Goal: Information Seeking & Learning: Learn about a topic

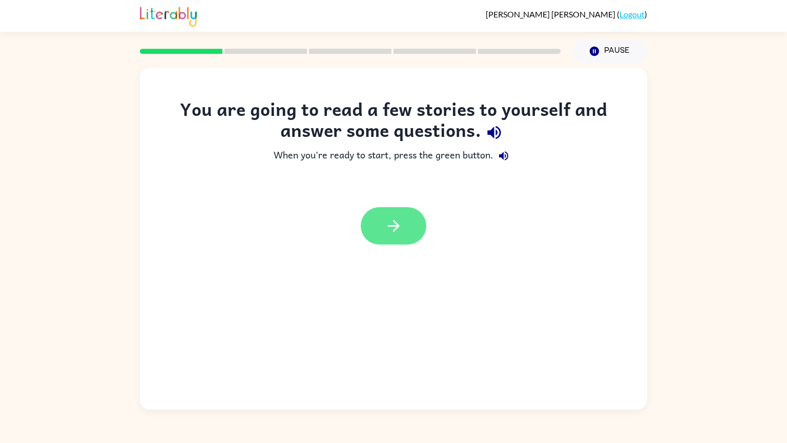
click at [385, 232] on icon "button" at bounding box center [394, 226] width 18 height 18
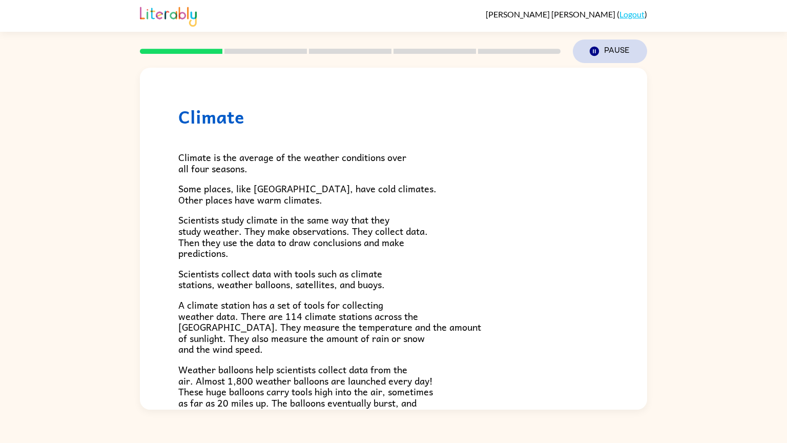
click at [589, 56] on icon "Pause" at bounding box center [594, 51] width 11 height 11
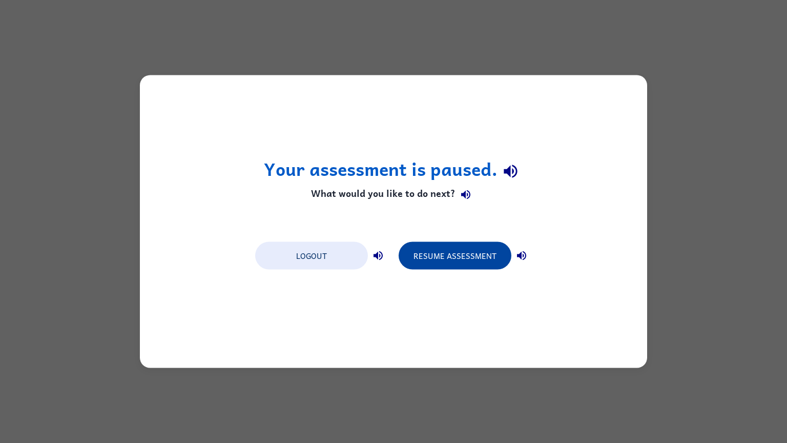
click at [485, 267] on button "Resume Assessment" at bounding box center [455, 256] width 113 height 28
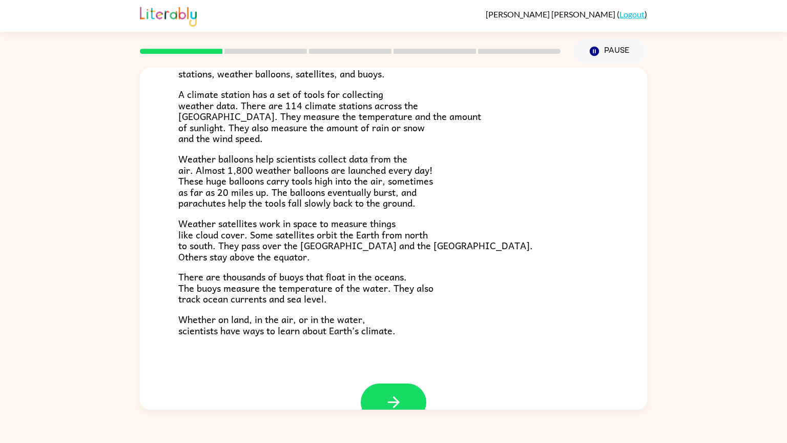
scroll to position [210, 0]
click at [414, 394] on button "button" at bounding box center [394, 402] width 66 height 37
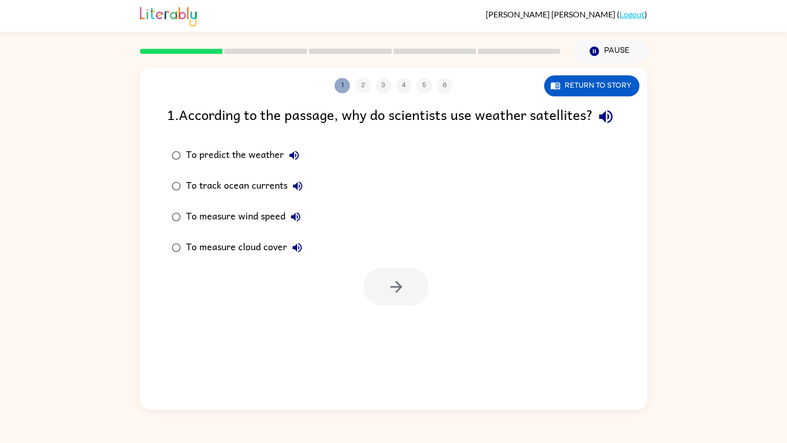
click at [345, 90] on button "1" at bounding box center [341, 85] width 15 height 15
click at [576, 76] on button "Return to story" at bounding box center [591, 85] width 95 height 21
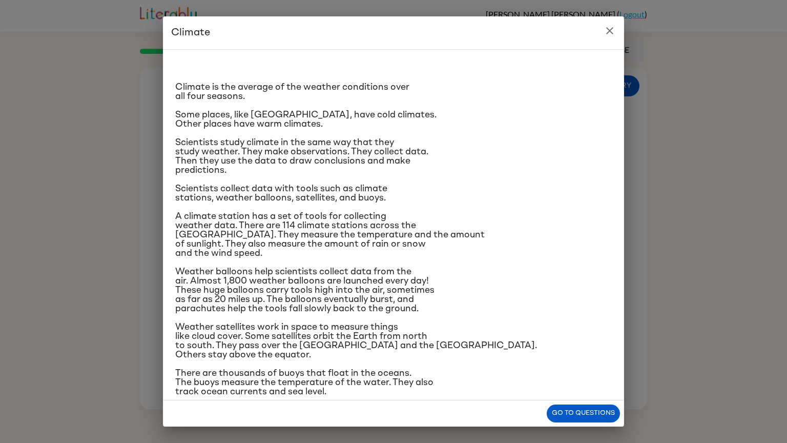
click at [610, 32] on icon "close" at bounding box center [609, 31] width 12 height 12
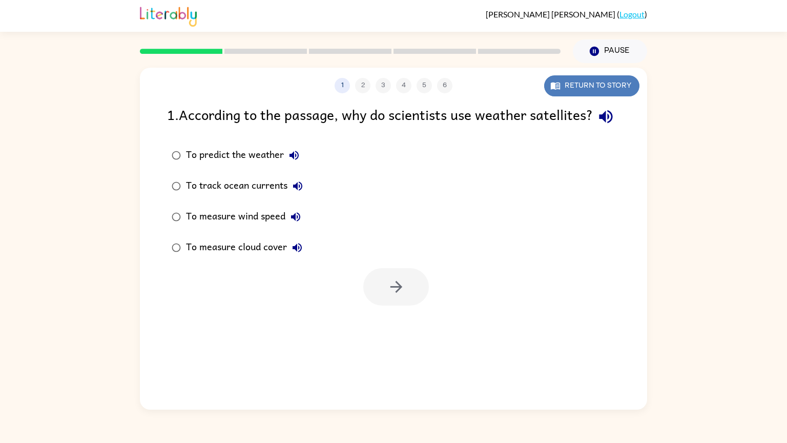
click at [602, 89] on button "Return to story" at bounding box center [591, 85] width 95 height 21
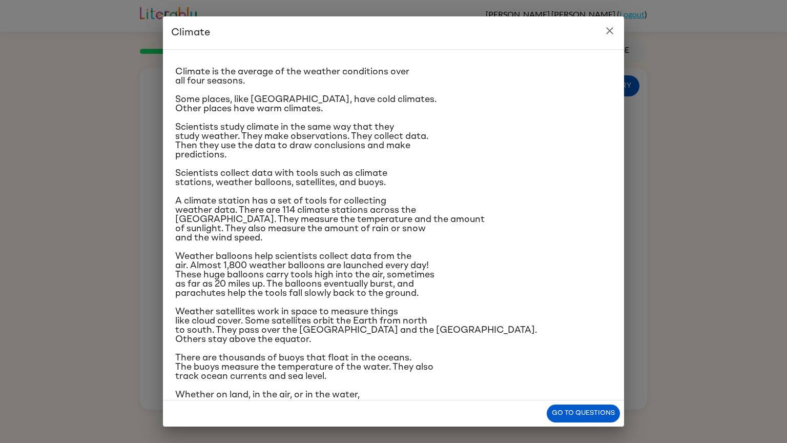
scroll to position [35, 0]
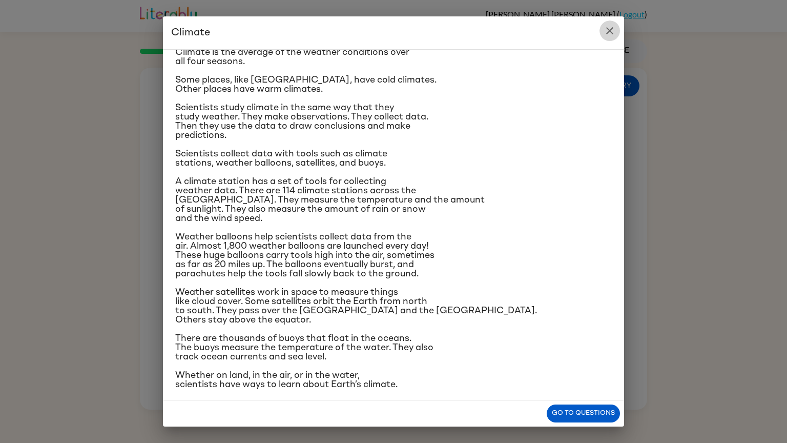
click at [610, 35] on icon "close" at bounding box center [609, 31] width 12 height 12
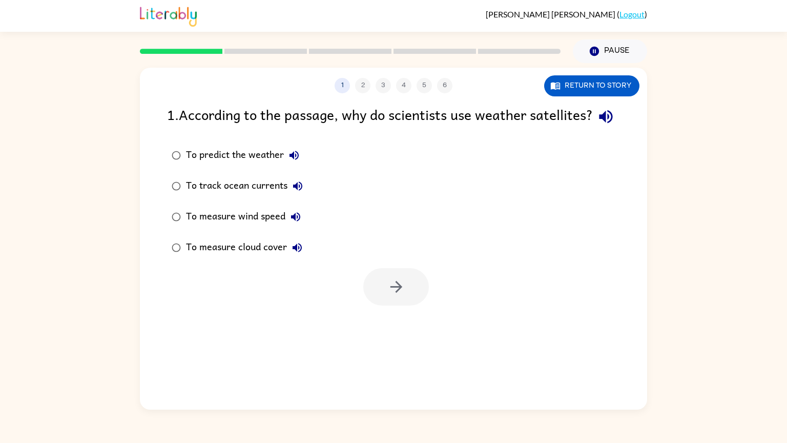
click at [612, 64] on div "Pause Pause" at bounding box center [610, 51] width 87 height 36
drag, startPoint x: 615, startPoint y: 58, endPoint x: 620, endPoint y: 94, distance: 36.2
click at [620, 94] on div "[PERSON_NAME] ( Logout ) Pause Pause 1 2 3 4 5 6 Return to story 1 . According …" at bounding box center [393, 221] width 787 height 443
click at [620, 93] on button "Return to story" at bounding box center [591, 85] width 95 height 21
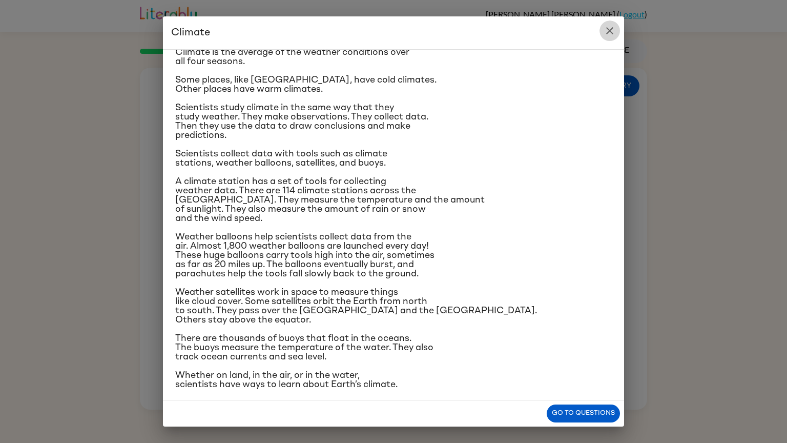
click at [614, 35] on icon "close" at bounding box center [609, 31] width 12 height 12
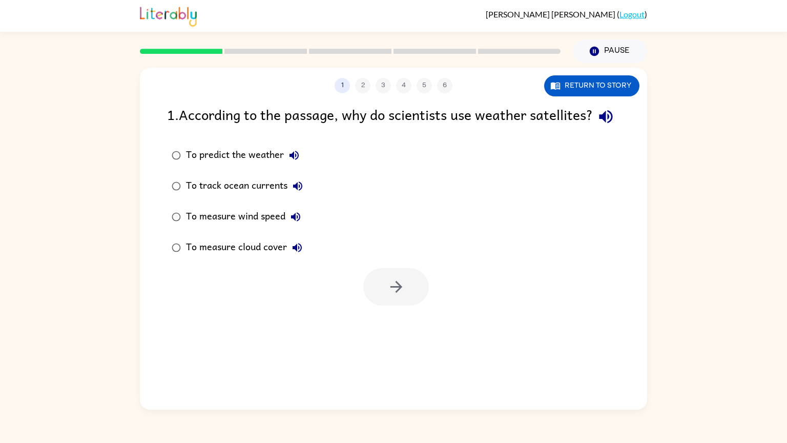
click at [234, 227] on div "To measure wind speed" at bounding box center [246, 216] width 120 height 20
click at [224, 165] on div "To predict the weather" at bounding box center [245, 155] width 118 height 20
click at [420, 304] on button "button" at bounding box center [396, 286] width 66 height 37
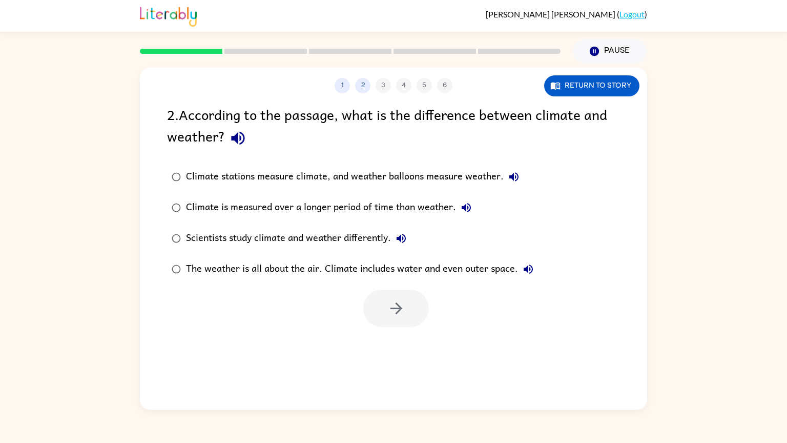
click at [428, 205] on div "Climate is measured over a longer period of time than weather." at bounding box center [331, 207] width 290 height 20
click at [409, 318] on button "button" at bounding box center [396, 307] width 66 height 37
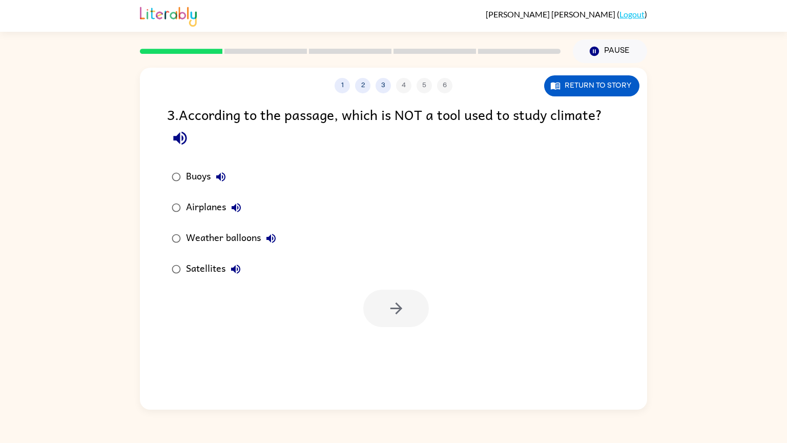
click at [213, 207] on div "Airplanes" at bounding box center [216, 207] width 60 height 20
click at [405, 322] on button "button" at bounding box center [396, 307] width 66 height 37
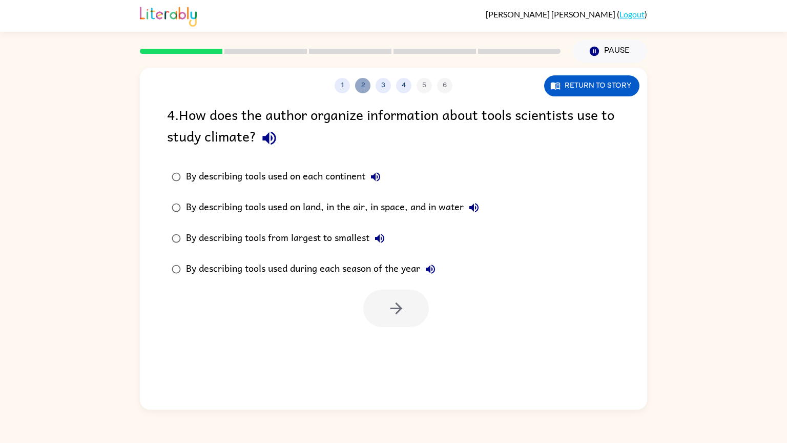
click at [360, 87] on button "2" at bounding box center [362, 85] width 15 height 15
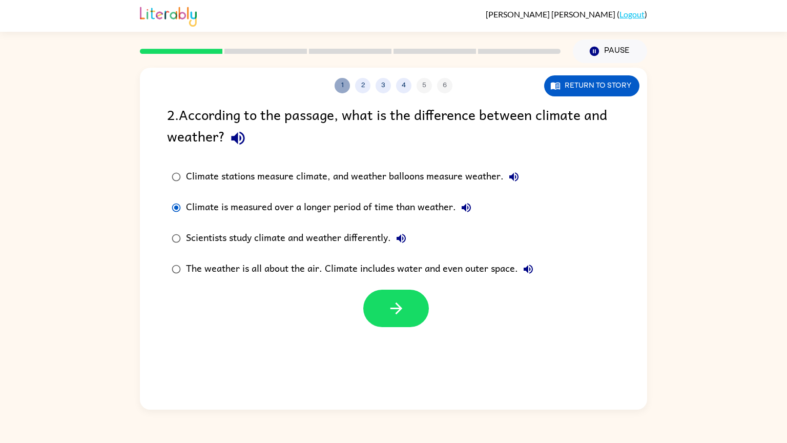
click at [344, 86] on button "1" at bounding box center [341, 85] width 15 height 15
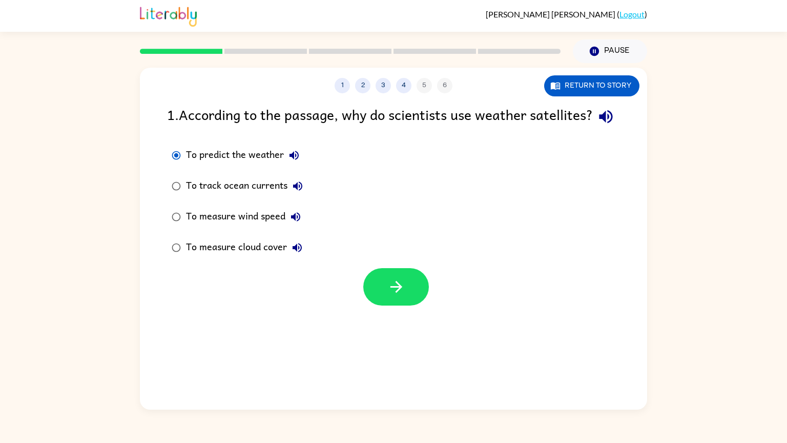
click at [426, 83] on div "1 2 3 4 5 6" at bounding box center [393, 85] width 507 height 15
click at [440, 85] on div "1 2 3 4 5 6" at bounding box center [393, 85] width 507 height 15
click at [398, 88] on button "4" at bounding box center [403, 85] width 15 height 15
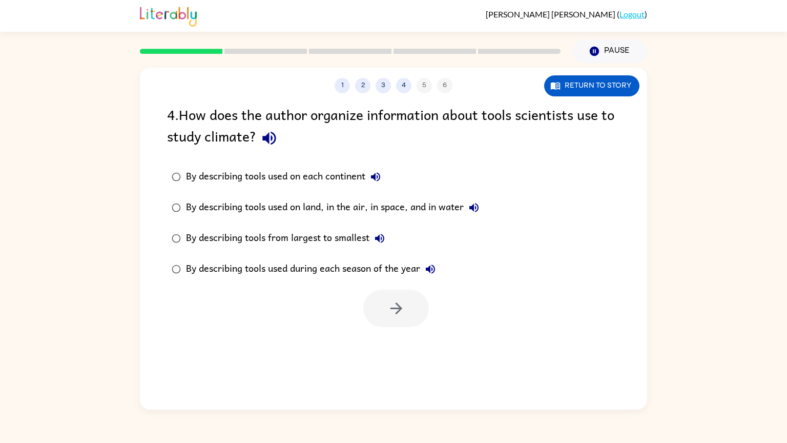
click at [351, 88] on div "1 2 3 4 5 6" at bounding box center [393, 85] width 507 height 15
click at [343, 91] on button "1" at bounding box center [341, 85] width 15 height 15
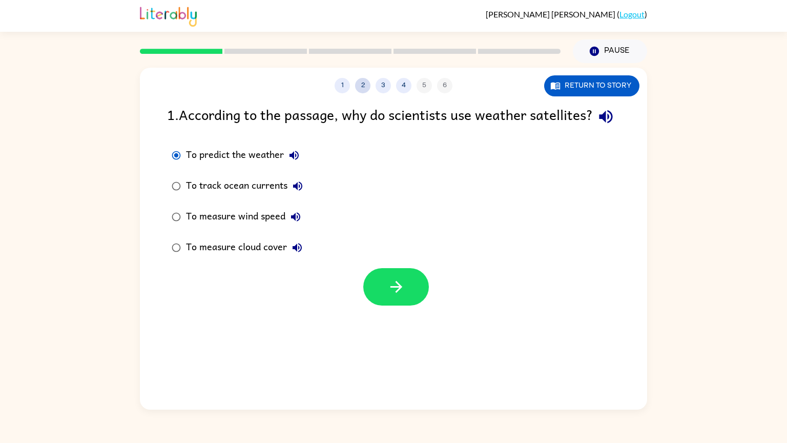
click at [355, 87] on button "2" at bounding box center [362, 85] width 15 height 15
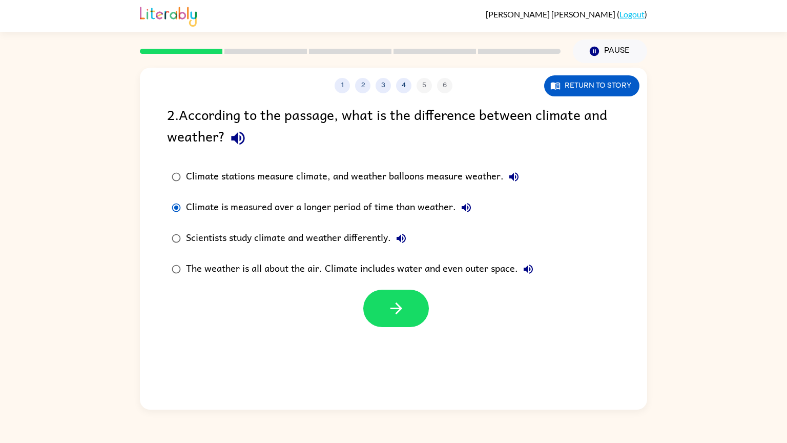
click at [580, 99] on div "1 2 3 4 5 6 Return to story 2 . According to the passage, what is the differenc…" at bounding box center [393, 239] width 507 height 342
click at [584, 90] on button "Return to story" at bounding box center [591, 85] width 95 height 21
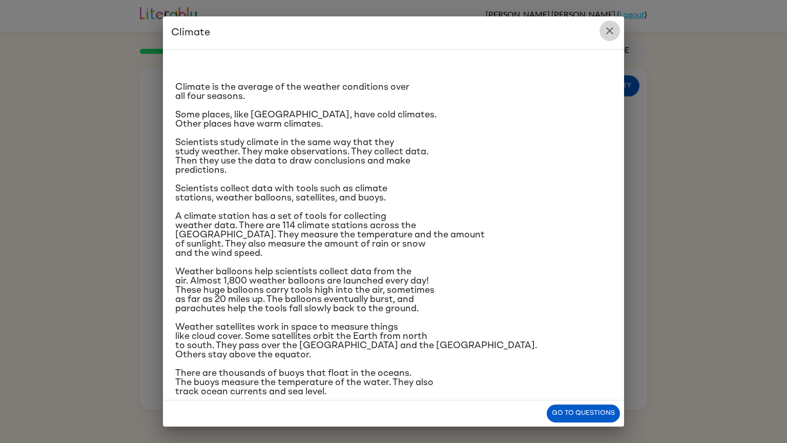
click at [616, 35] on button "close" at bounding box center [609, 30] width 20 height 20
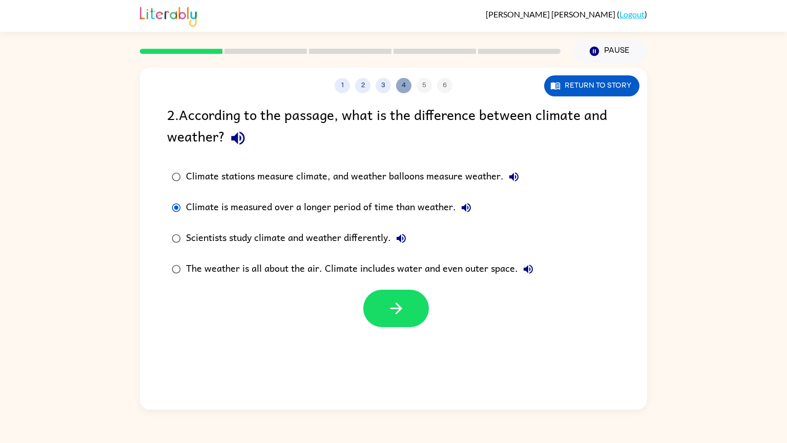
click at [404, 86] on button "4" at bounding box center [403, 85] width 15 height 15
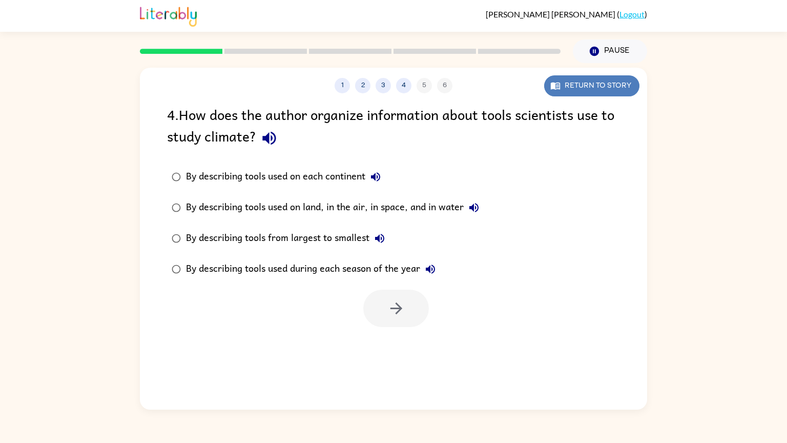
click at [555, 83] on icon "button" at bounding box center [555, 85] width 10 height 10
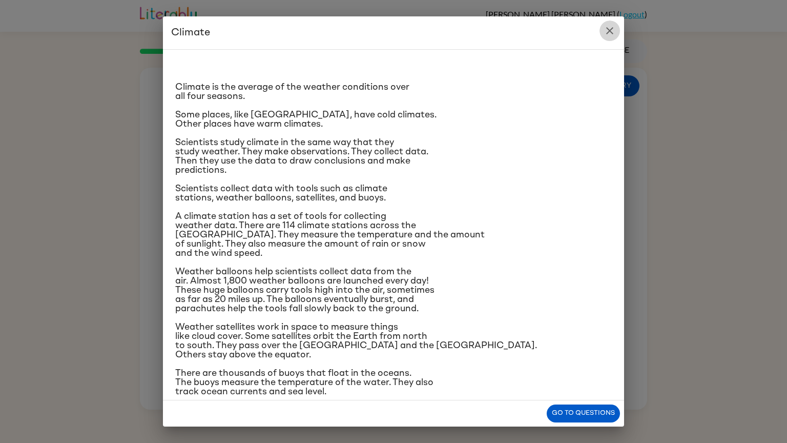
click at [604, 32] on icon "close" at bounding box center [609, 31] width 12 height 12
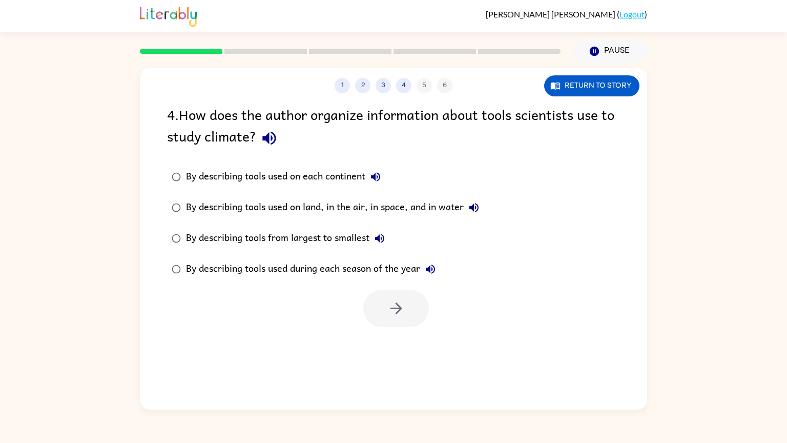
click at [434, 212] on div "By describing tools used on land, in the air, in space, and in water" at bounding box center [335, 207] width 298 height 20
click at [410, 316] on button "button" at bounding box center [396, 307] width 66 height 37
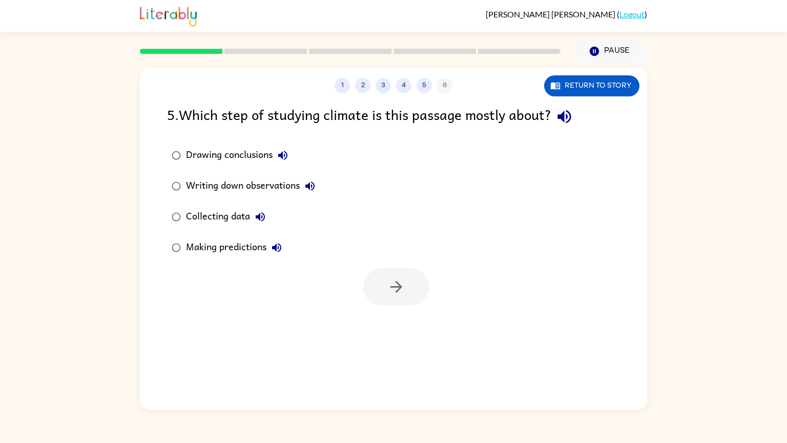
click at [237, 215] on div "Collecting data" at bounding box center [228, 216] width 85 height 20
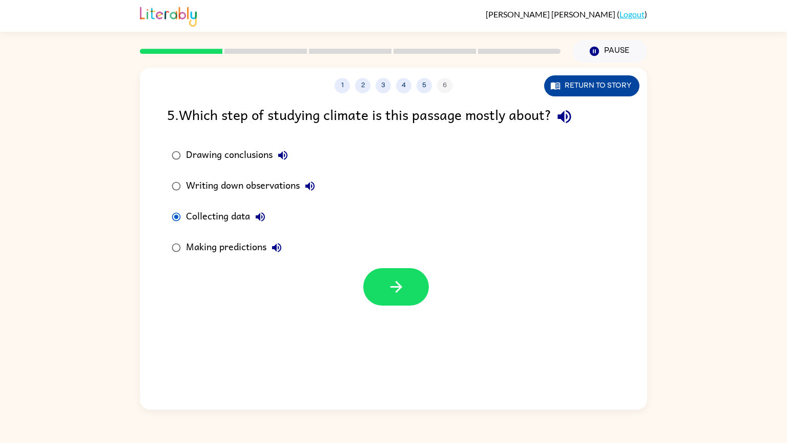
click at [614, 81] on button "Return to story" at bounding box center [591, 85] width 95 height 21
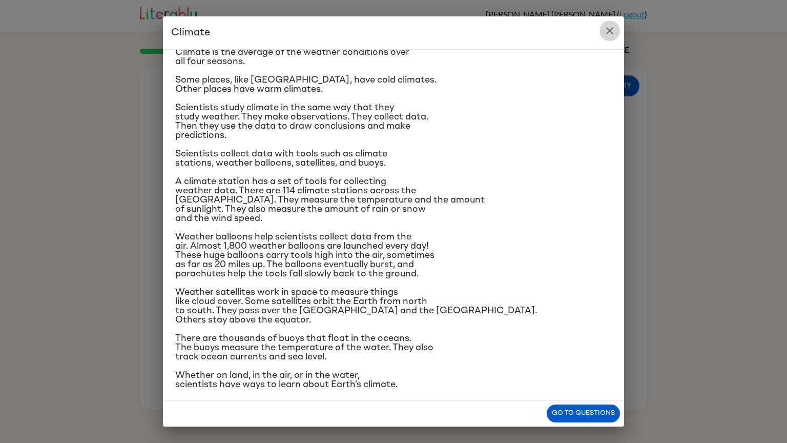
click at [611, 31] on icon "close" at bounding box center [609, 30] width 7 height 7
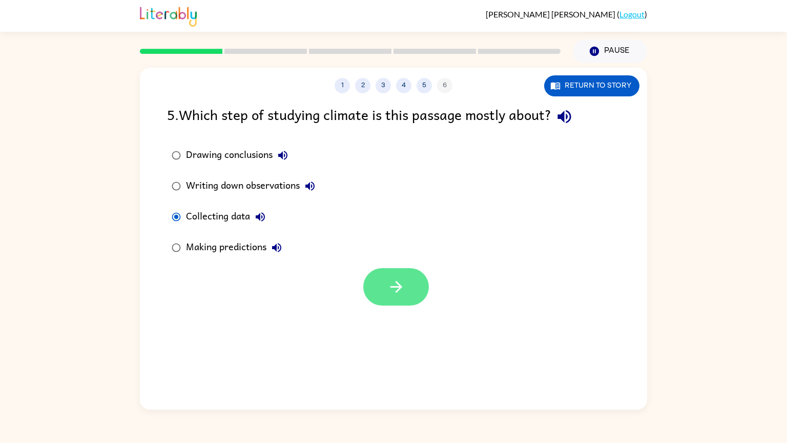
click at [388, 298] on button "button" at bounding box center [396, 286] width 66 height 37
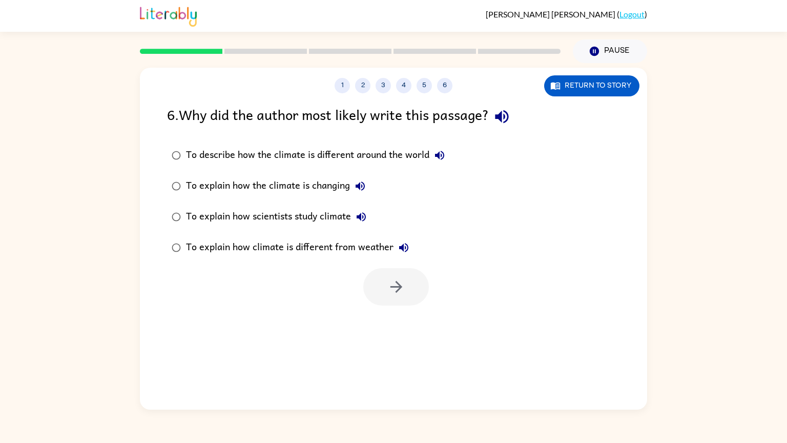
click at [327, 219] on div "To explain how scientists study climate" at bounding box center [278, 216] width 185 height 20
click at [412, 296] on button "button" at bounding box center [396, 286] width 66 height 37
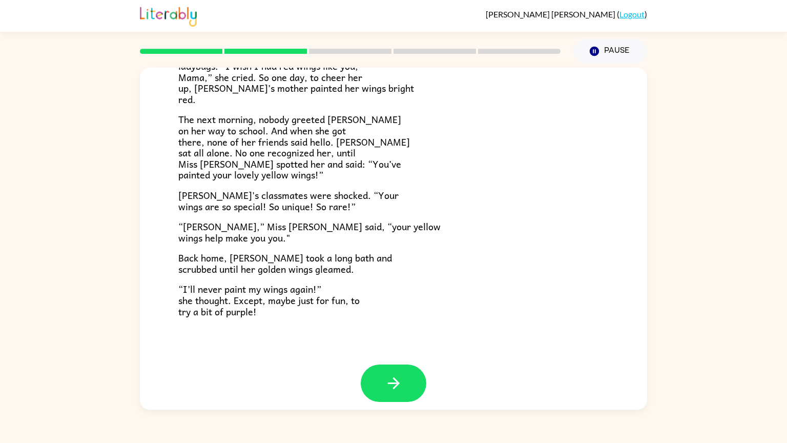
scroll to position [237, 0]
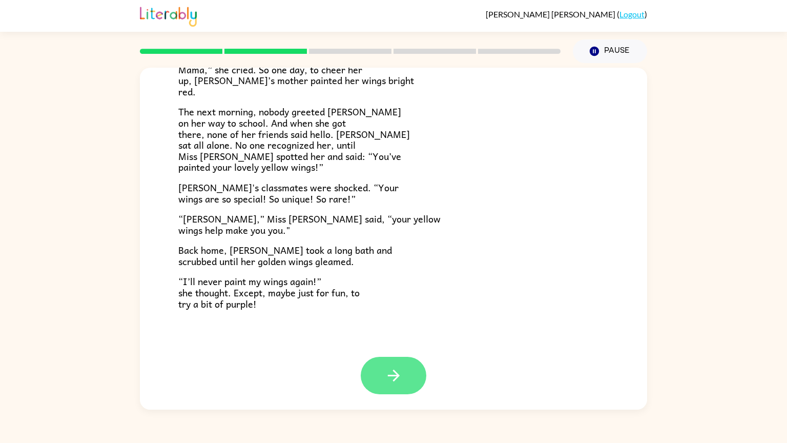
click at [398, 381] on icon "button" at bounding box center [394, 375] width 18 height 18
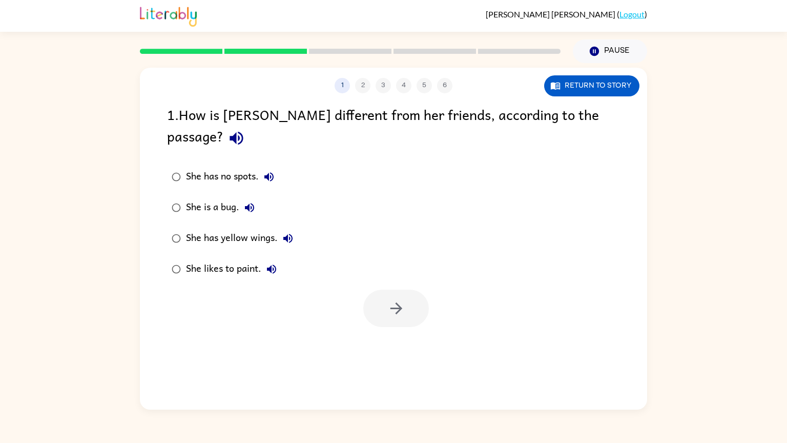
scroll to position [0, 0]
click at [245, 228] on div "She has yellow wings." at bounding box center [242, 238] width 112 height 20
click at [381, 302] on button "button" at bounding box center [396, 307] width 66 height 37
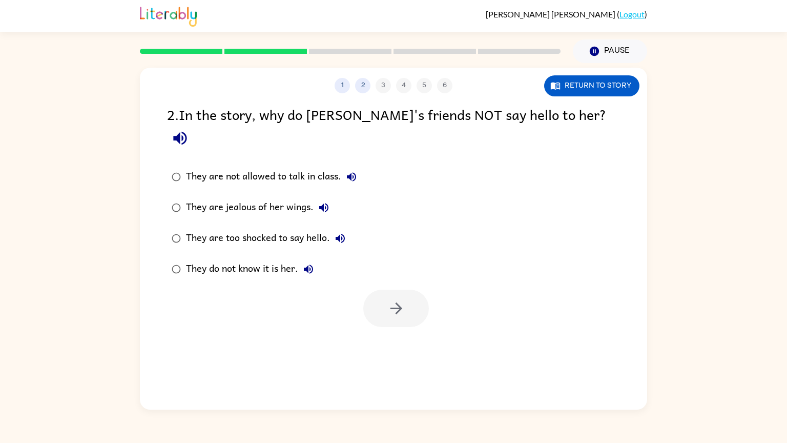
click at [277, 259] on div "They do not know it is her." at bounding box center [252, 269] width 133 height 20
click at [402, 289] on button "button" at bounding box center [396, 307] width 66 height 37
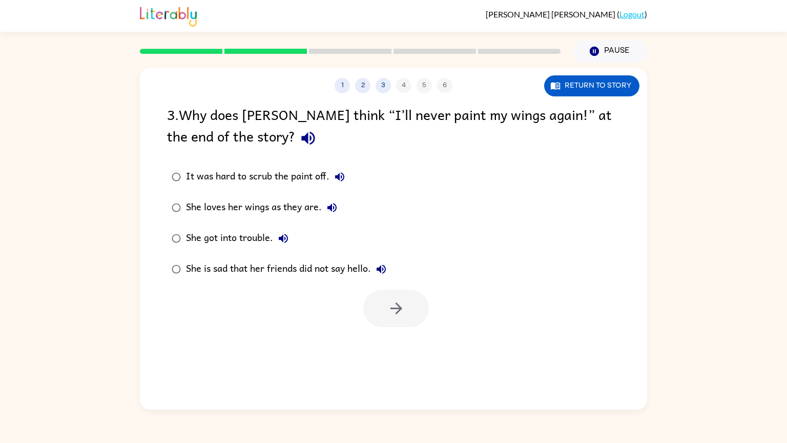
click at [290, 270] on div "She is sad that her friends did not say hello." at bounding box center [288, 269] width 205 height 20
click at [411, 305] on button "button" at bounding box center [396, 307] width 66 height 37
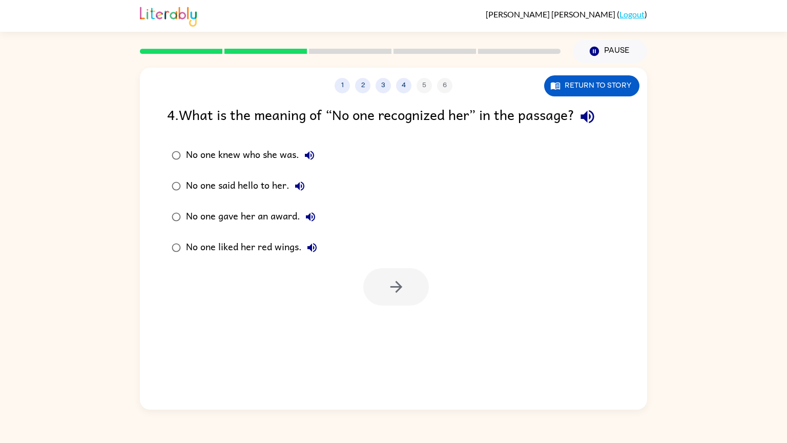
click at [277, 154] on div "No one knew who she was." at bounding box center [253, 155] width 134 height 20
click at [379, 284] on button "button" at bounding box center [396, 286] width 66 height 37
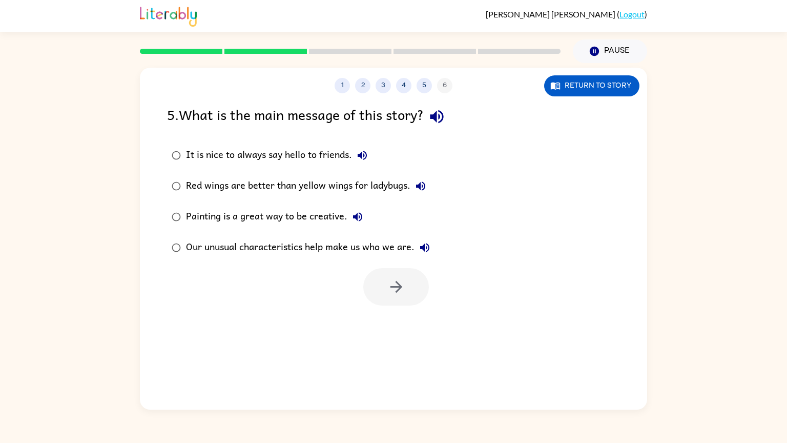
click at [353, 254] on div "Our unusual characteristics help make us who we are." at bounding box center [310, 247] width 249 height 20
click at [402, 278] on icon "button" at bounding box center [396, 287] width 18 height 18
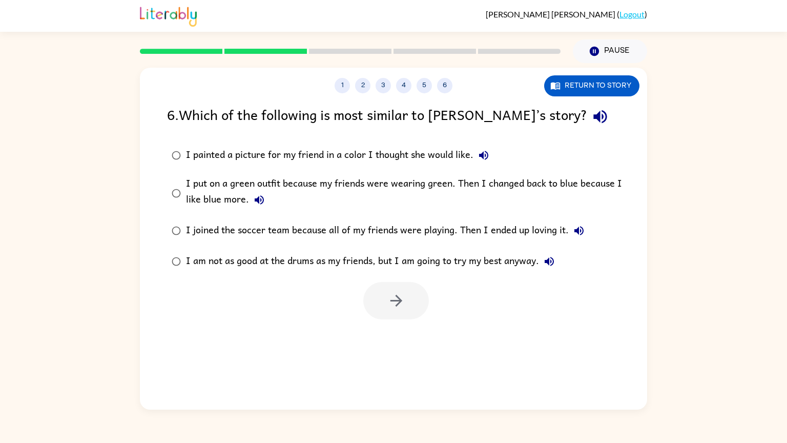
click at [371, 185] on div "I put on a green outfit because my friends were wearing green. Then I changed b…" at bounding box center [410, 193] width 448 height 34
click at [405, 301] on icon "button" at bounding box center [396, 300] width 18 height 18
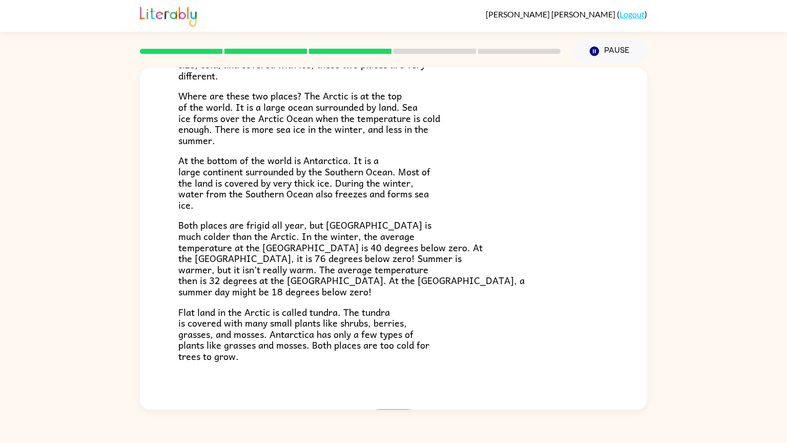
scroll to position [167, 0]
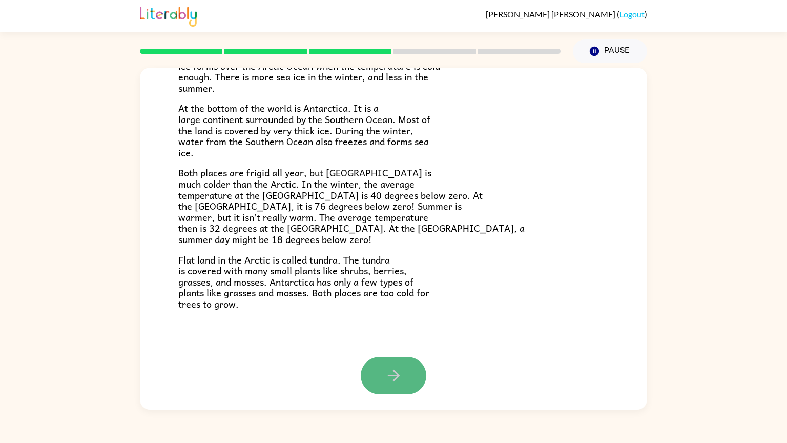
click at [394, 385] on button "button" at bounding box center [394, 375] width 66 height 37
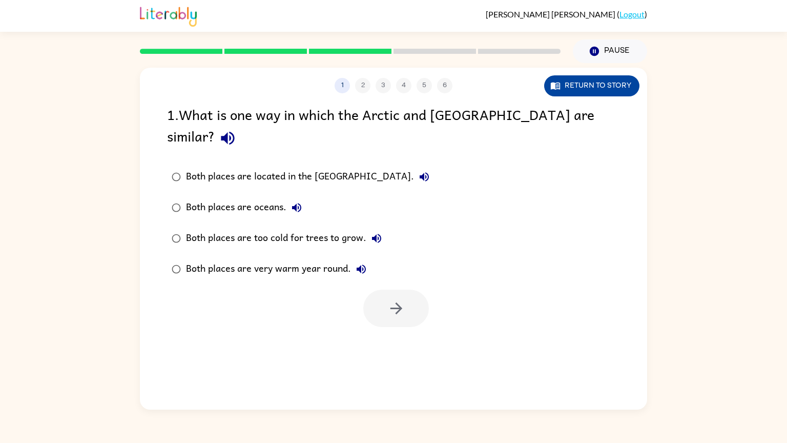
click at [570, 87] on button "Return to story" at bounding box center [591, 85] width 95 height 21
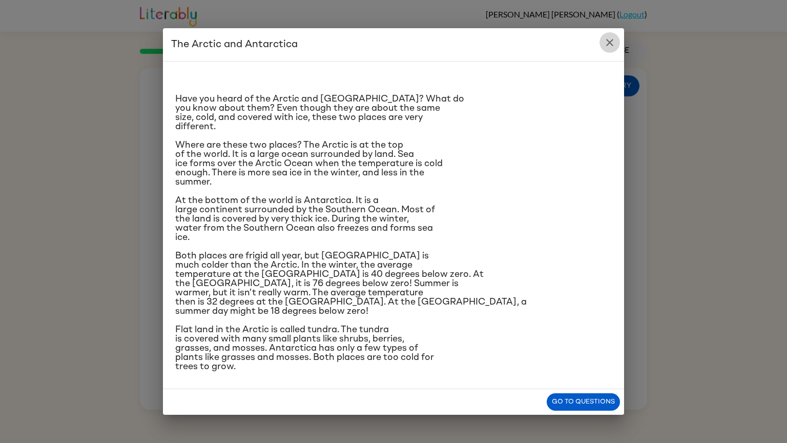
click at [616, 49] on button "close" at bounding box center [609, 42] width 20 height 20
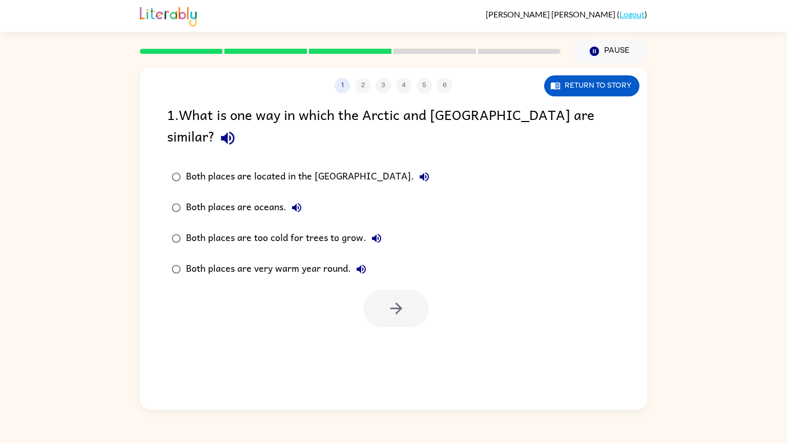
click at [265, 228] on div "Both places are too cold for trees to grow." at bounding box center [286, 238] width 201 height 20
drag, startPoint x: 383, startPoint y: 282, endPoint x: 283, endPoint y: 226, distance: 114.4
click at [283, 226] on div "1 . What is one way in which the Arctic and [GEOGRAPHIC_DATA] are similar? Both…" at bounding box center [393, 214] width 507 height 223
click at [249, 192] on label "Both places are oceans." at bounding box center [300, 207] width 278 height 31
click at [402, 300] on button "button" at bounding box center [396, 307] width 66 height 37
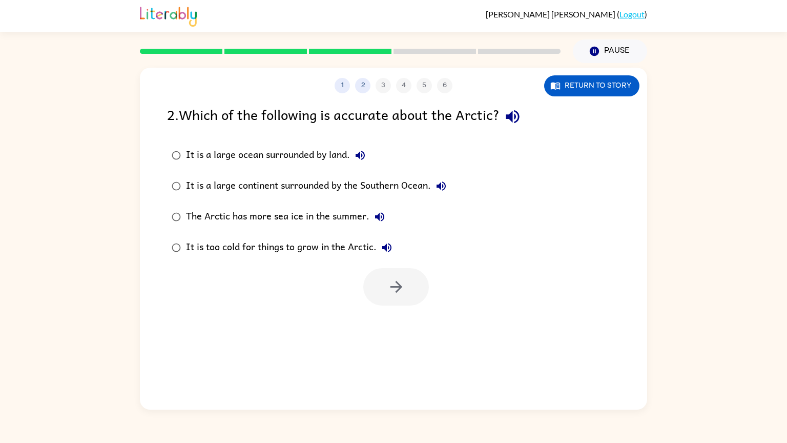
click at [327, 249] on div "It is too cold for things to grow in the Arctic." at bounding box center [291, 247] width 211 height 20
click at [299, 247] on div "It is too cold for things to grow in the Arctic." at bounding box center [291, 247] width 211 height 20
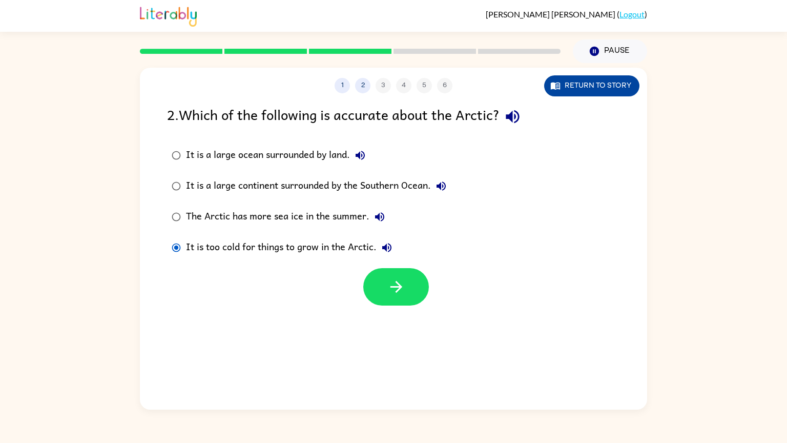
click at [592, 92] on button "Return to story" at bounding box center [591, 85] width 95 height 21
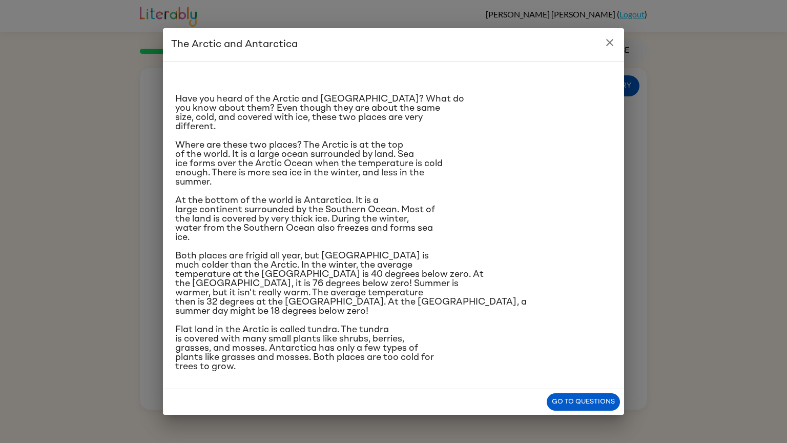
click at [614, 44] on icon "close" at bounding box center [609, 42] width 12 height 12
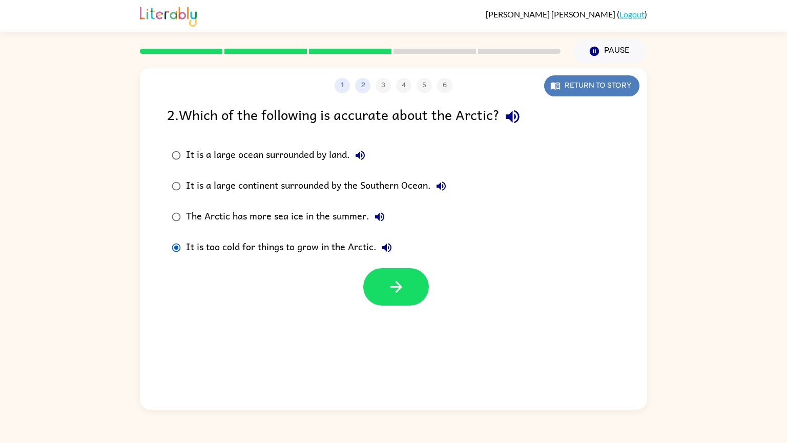
click at [603, 92] on button "Return to story" at bounding box center [591, 85] width 95 height 21
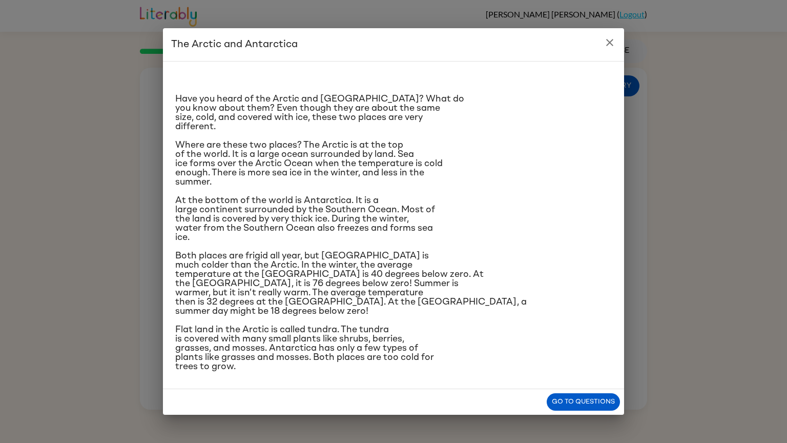
click at [611, 52] on button "close" at bounding box center [609, 42] width 20 height 20
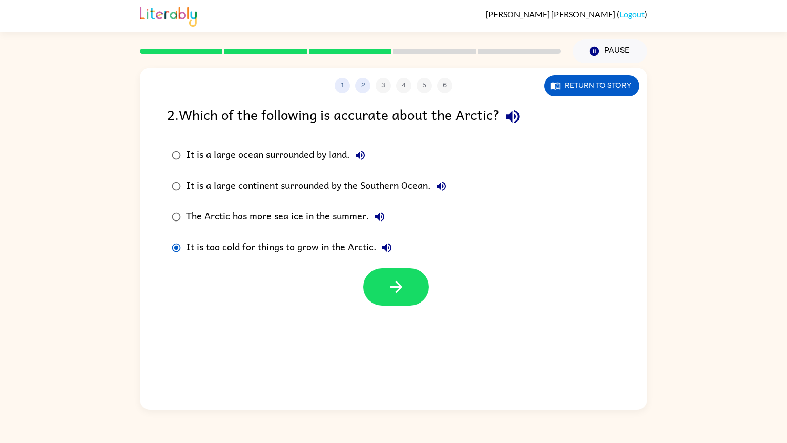
click at [289, 158] on div "It is a large ocean surrounded by land." at bounding box center [278, 155] width 184 height 20
click at [402, 282] on icon "button" at bounding box center [396, 287] width 18 height 18
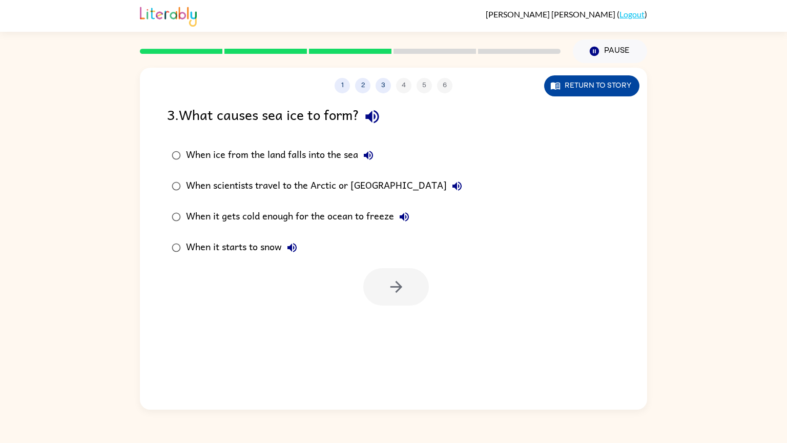
click at [593, 84] on button "Return to story" at bounding box center [591, 85] width 95 height 21
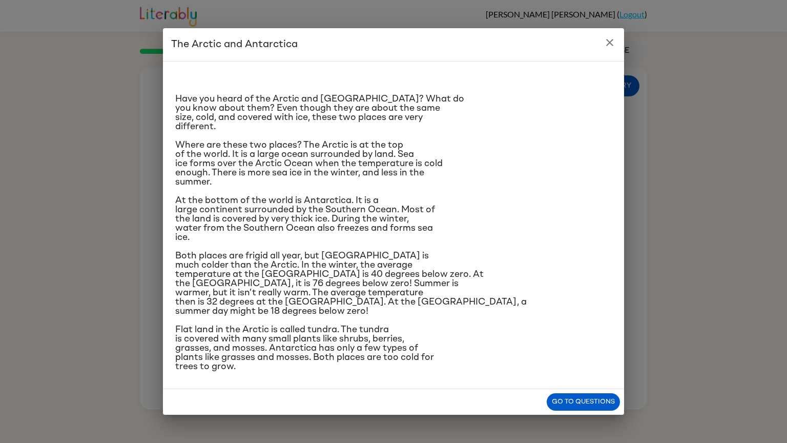
click at [258, 251] on span "Both places are frigid all year, but [GEOGRAPHIC_DATA] is much colder than the …" at bounding box center [350, 283] width 351 height 65
click at [608, 43] on icon "close" at bounding box center [609, 42] width 12 height 12
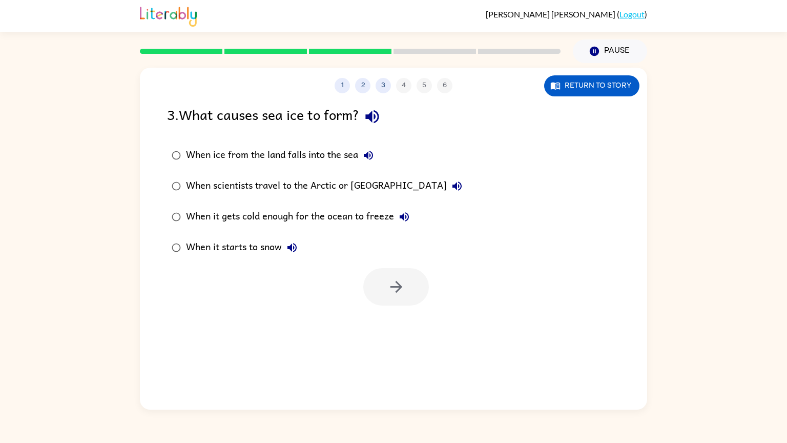
click at [353, 214] on div "When it gets cold enough for the ocean to freeze" at bounding box center [300, 216] width 228 height 20
click at [402, 287] on icon "button" at bounding box center [396, 287] width 18 height 18
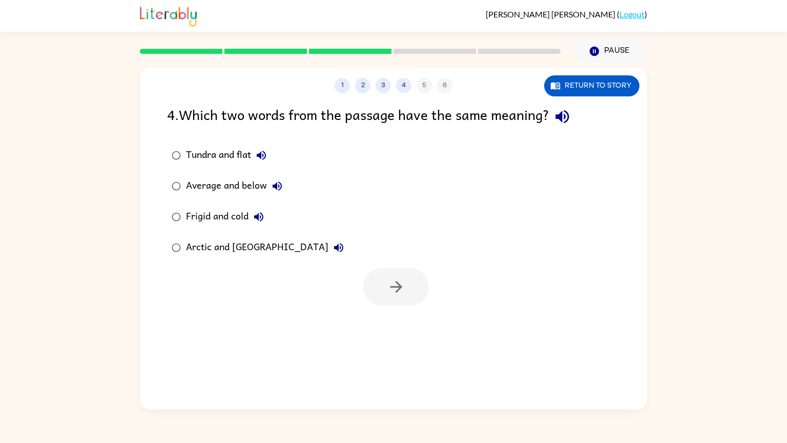
click at [212, 229] on label "Frigid and cold" at bounding box center [257, 216] width 193 height 31
click at [413, 287] on button "button" at bounding box center [396, 286] width 66 height 37
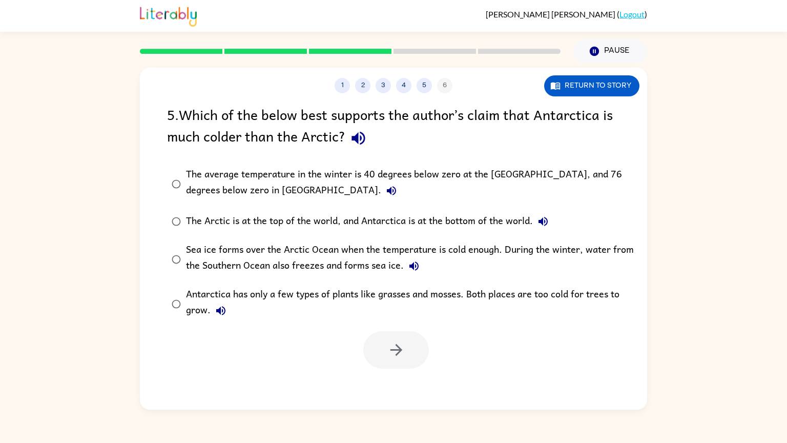
click at [458, 158] on div "5 . Which of the below best supports the author’s claim that Antarctica is much…" at bounding box center [393, 235] width 507 height 265
click at [472, 178] on div "The average temperature in the winter is 40 degrees below zero at the [GEOGRAPH…" at bounding box center [410, 183] width 448 height 34
click at [381, 368] on button "button" at bounding box center [396, 349] width 66 height 37
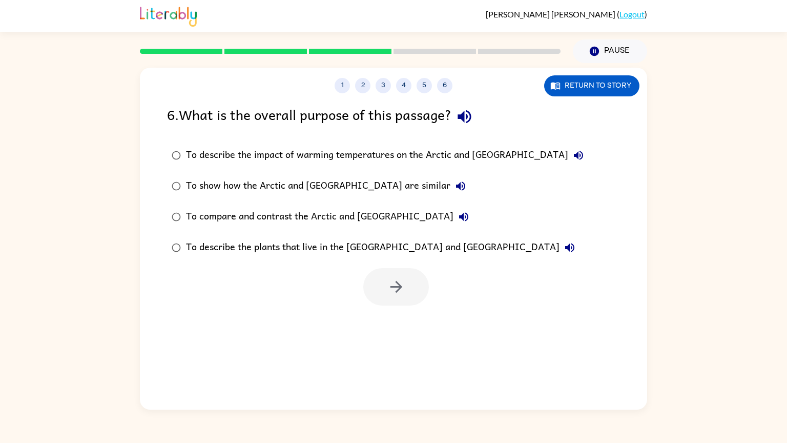
click at [323, 208] on div "To compare and contrast the Arctic and [GEOGRAPHIC_DATA]" at bounding box center [330, 216] width 288 height 20
click at [411, 299] on button "button" at bounding box center [396, 286] width 66 height 37
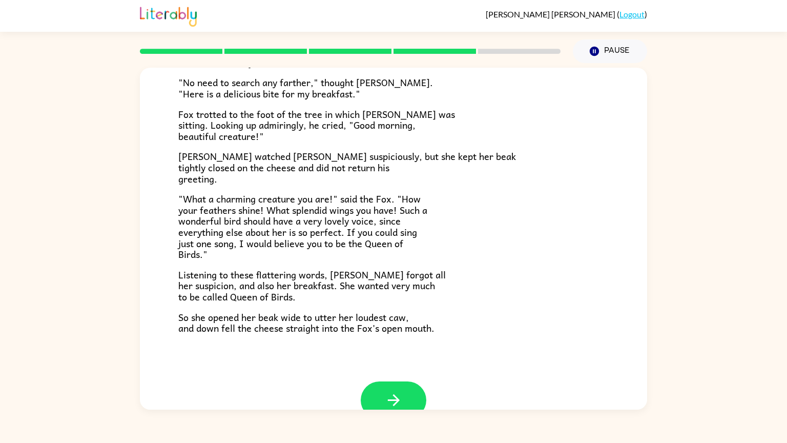
scroll to position [152, 0]
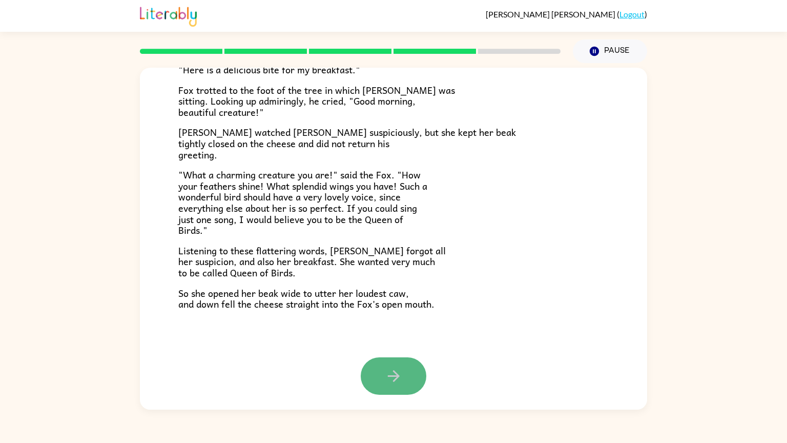
click at [395, 359] on button "button" at bounding box center [394, 375] width 66 height 37
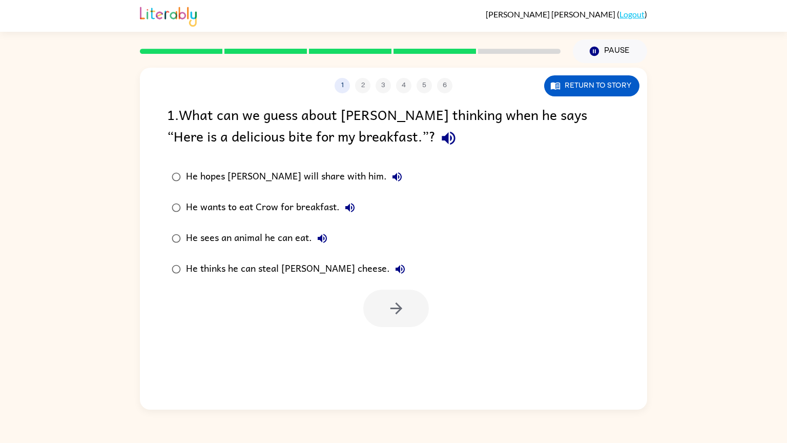
click at [325, 274] on div "He thinks he can steal [PERSON_NAME] cheese." at bounding box center [298, 269] width 224 height 20
click at [401, 320] on button "button" at bounding box center [396, 307] width 66 height 37
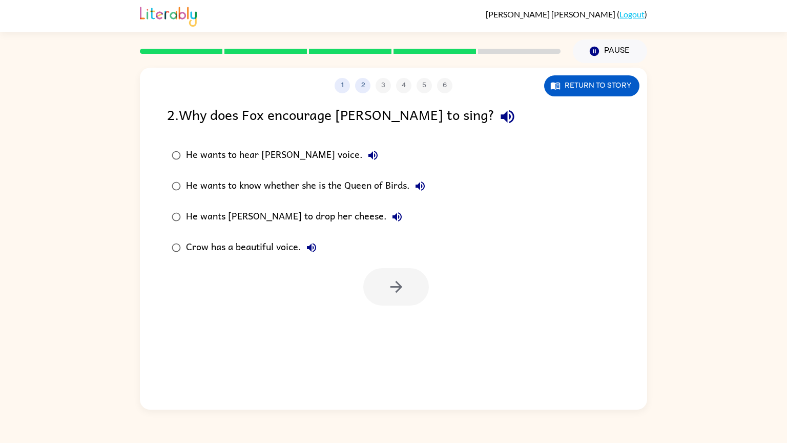
click at [298, 219] on div "He wants [PERSON_NAME] to drop her cheese." at bounding box center [296, 216] width 221 height 20
click at [412, 321] on div "1 2 3 4 5 6 Return to story 2 . Why does Fox encourage [PERSON_NAME] to sing? H…" at bounding box center [393, 239] width 507 height 342
click at [398, 295] on icon "button" at bounding box center [396, 287] width 18 height 18
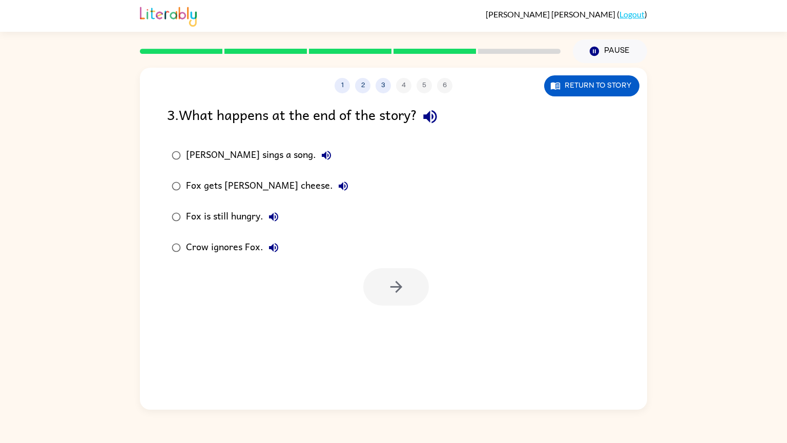
click at [268, 186] on div "Fox gets [PERSON_NAME] cheese." at bounding box center [270, 186] width 168 height 20
click at [412, 295] on button "button" at bounding box center [396, 286] width 66 height 37
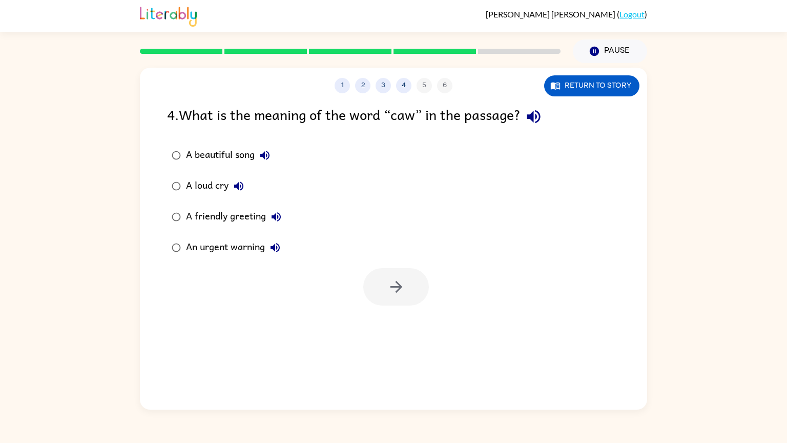
click at [213, 189] on div "A loud cry" at bounding box center [217, 186] width 63 height 20
click at [230, 156] on div "A beautiful song" at bounding box center [230, 155] width 89 height 20
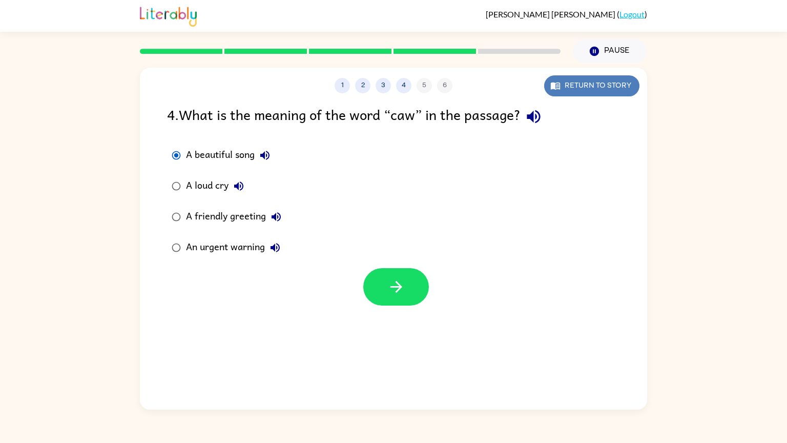
click at [553, 87] on icon "button" at bounding box center [555, 85] width 9 height 7
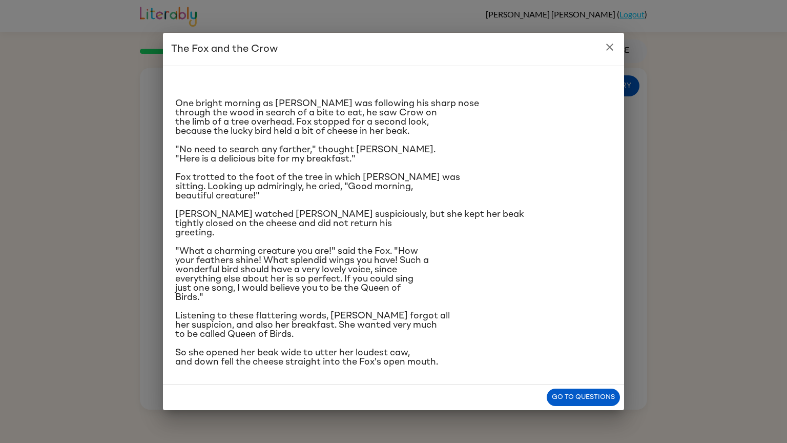
click at [615, 57] on button "close" at bounding box center [609, 47] width 20 height 20
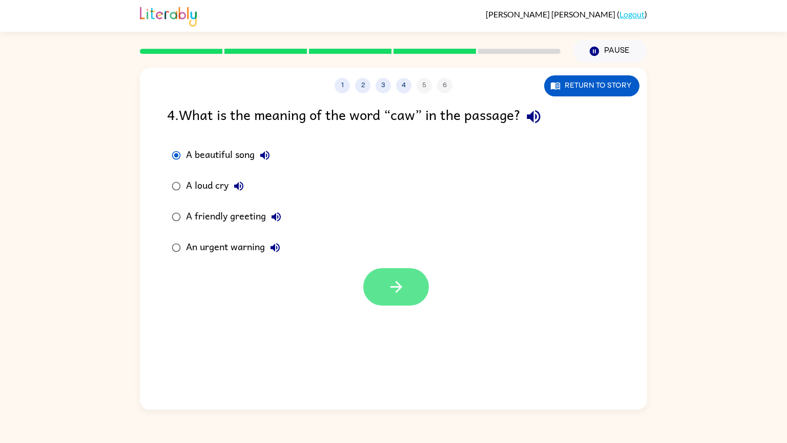
click at [378, 300] on button "button" at bounding box center [396, 286] width 66 height 37
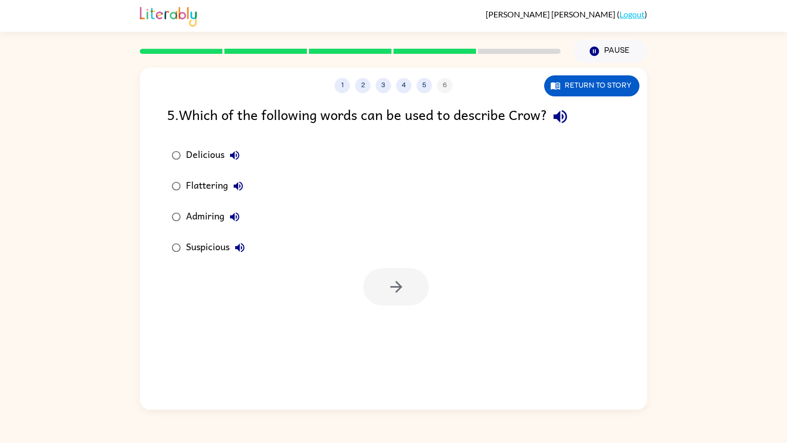
click at [207, 223] on div "Admiring" at bounding box center [215, 216] width 59 height 20
click at [416, 296] on button "button" at bounding box center [396, 286] width 66 height 37
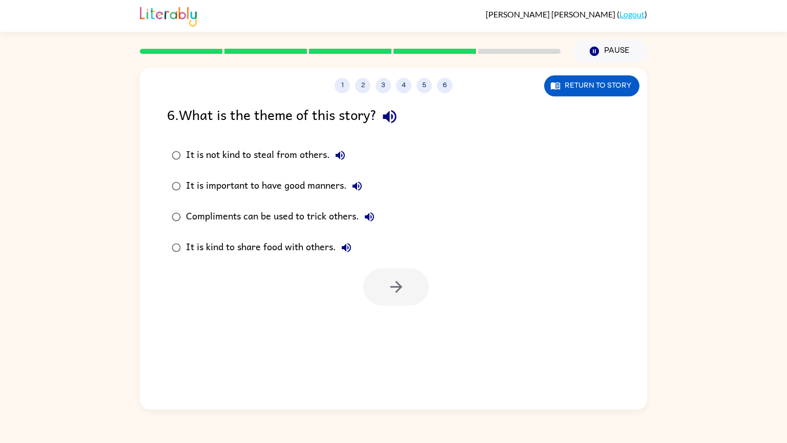
click at [283, 145] on div "It is not kind to steal from others." at bounding box center [268, 155] width 164 height 20
click at [433, 301] on div at bounding box center [393, 284] width 507 height 43
click at [389, 289] on icon "button" at bounding box center [396, 287] width 18 height 18
